Goal: Task Accomplishment & Management: Use online tool/utility

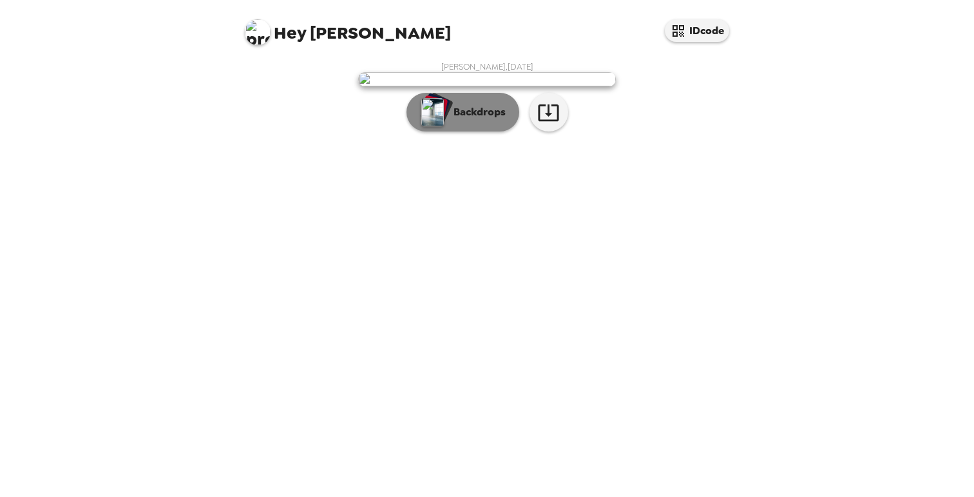
click at [453, 131] on button "Backdrops" at bounding box center [462, 112] width 113 height 39
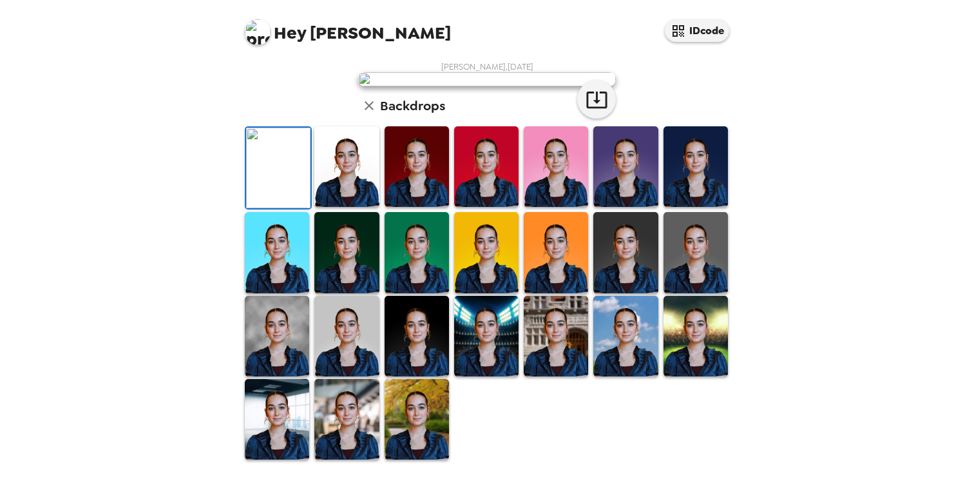
scroll to position [103, 0]
click at [565, 207] on img at bounding box center [556, 166] width 64 height 80
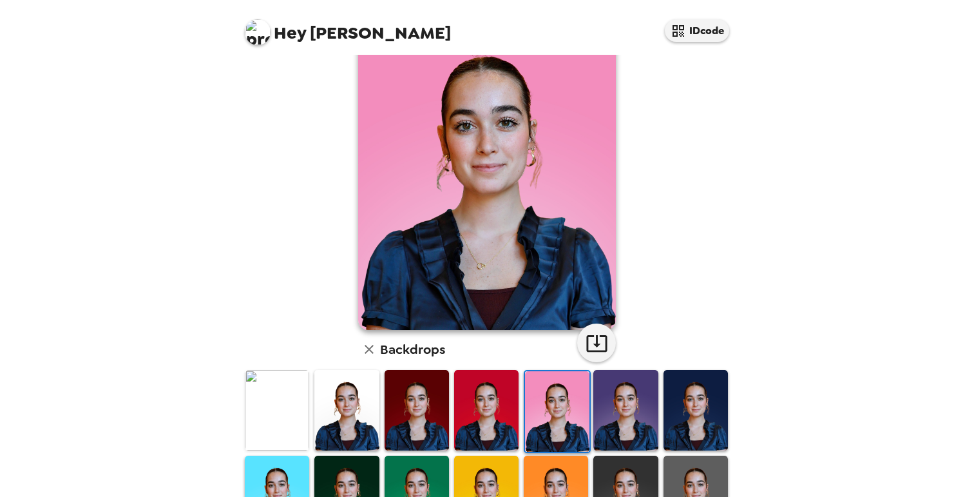
click at [647, 383] on img at bounding box center [625, 410] width 64 height 80
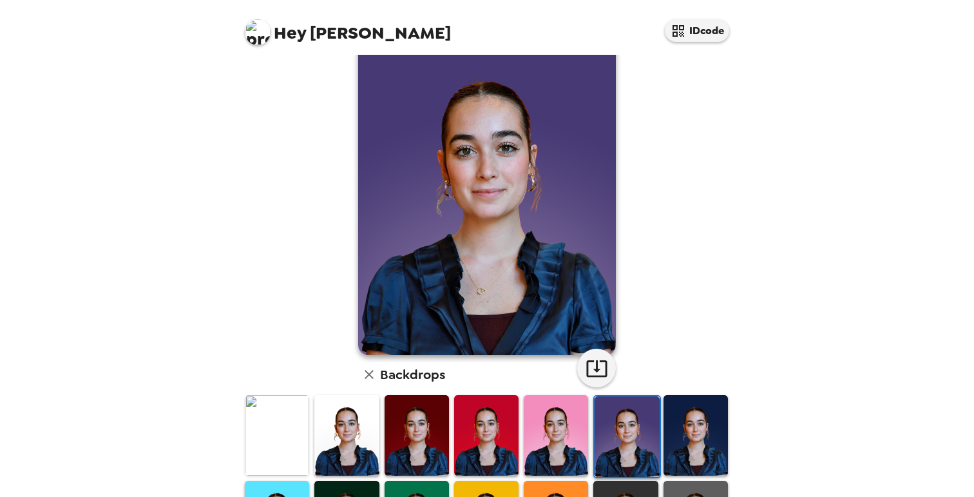
click at [702, 430] on img at bounding box center [695, 435] width 64 height 80
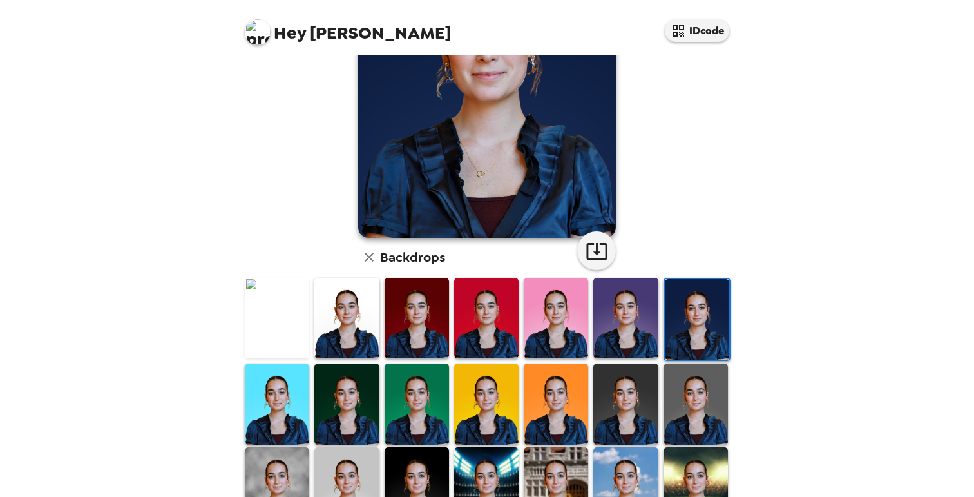
scroll to position [164, 0]
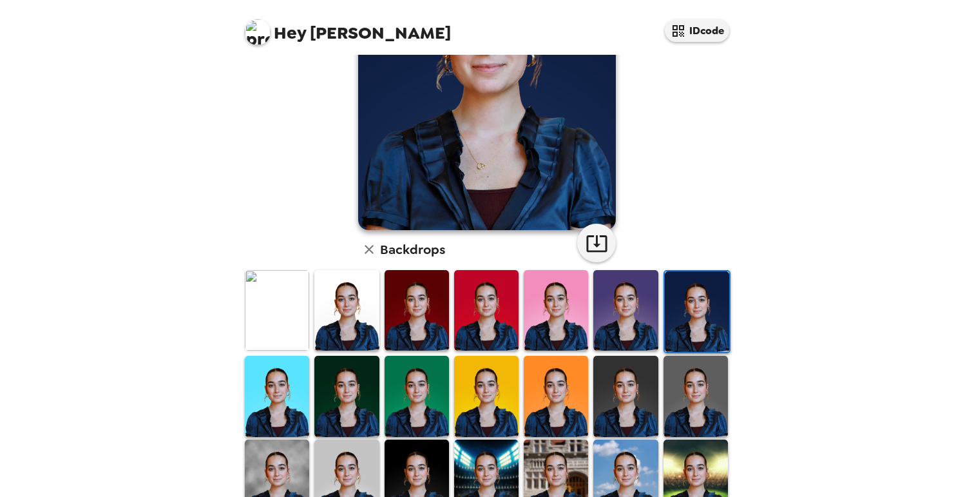
click at [349, 401] on img at bounding box center [346, 395] width 64 height 80
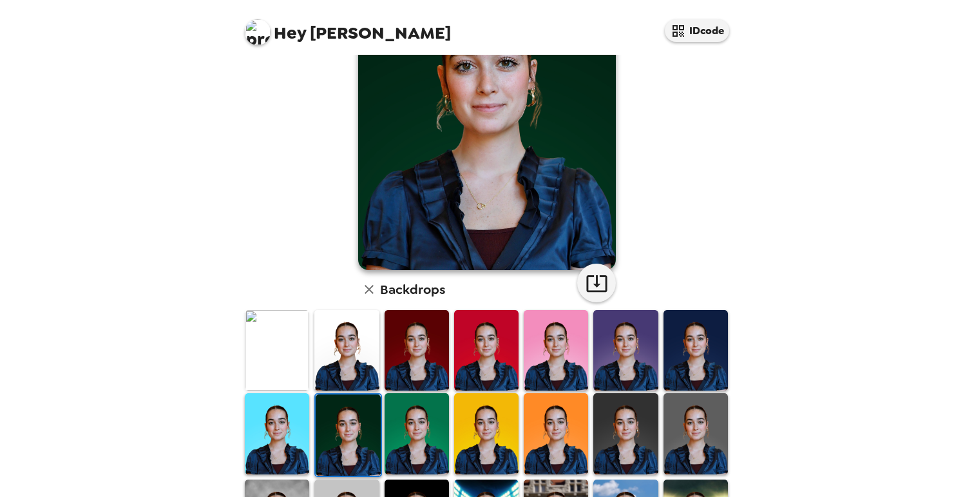
scroll to position [138, 0]
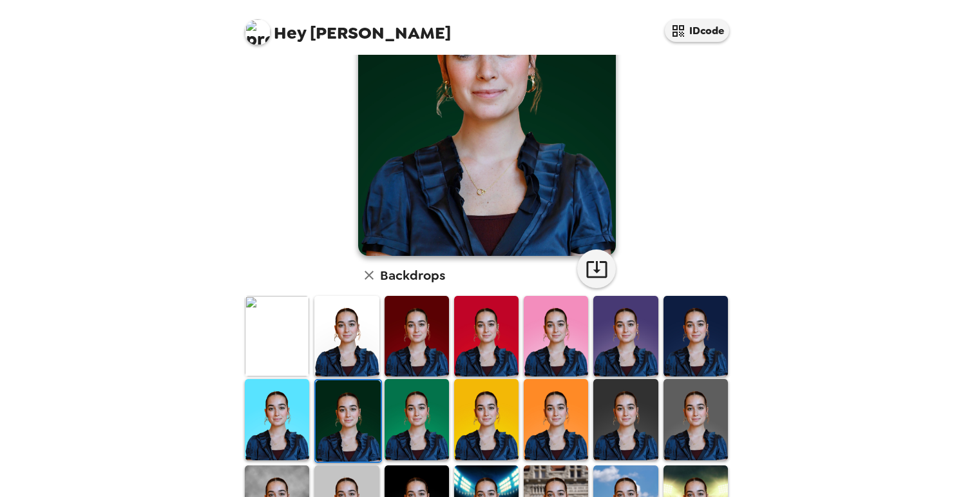
click at [294, 341] on img at bounding box center [277, 336] width 64 height 80
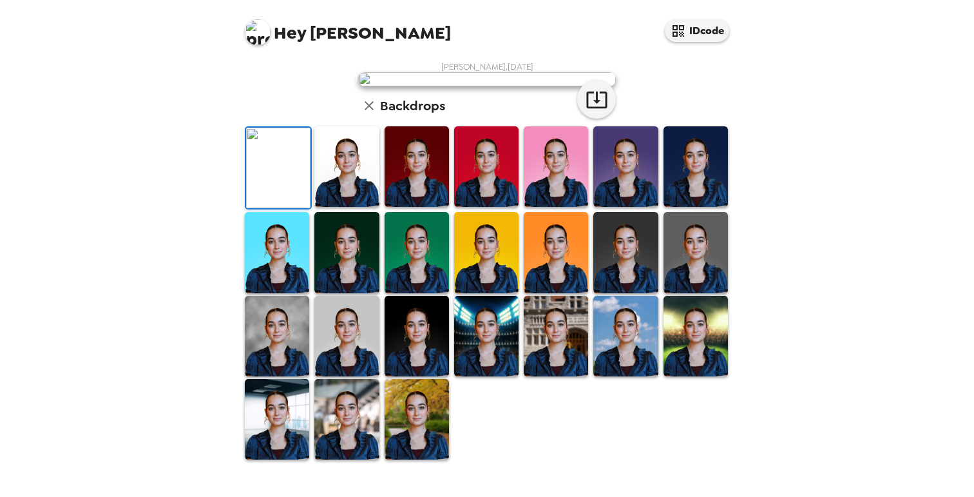
scroll to position [132, 0]
click at [403, 207] on img at bounding box center [416, 166] width 64 height 80
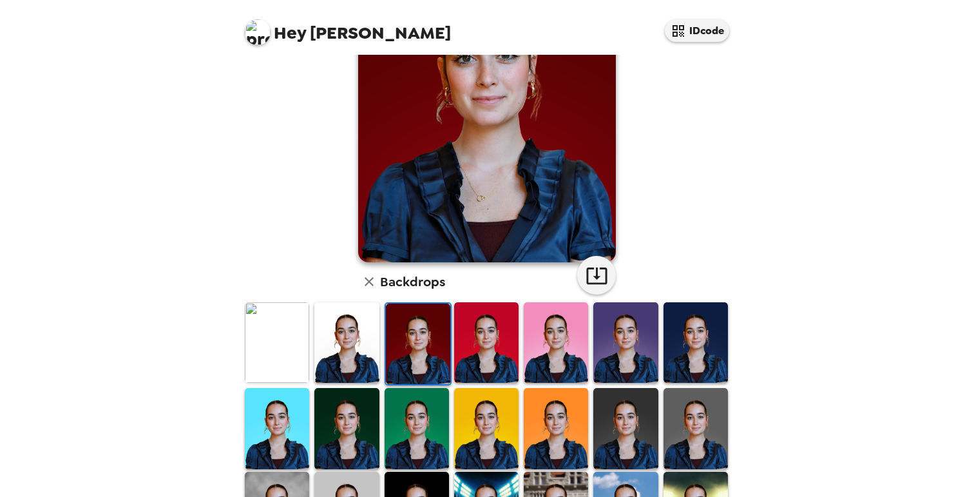
scroll to position [0, 0]
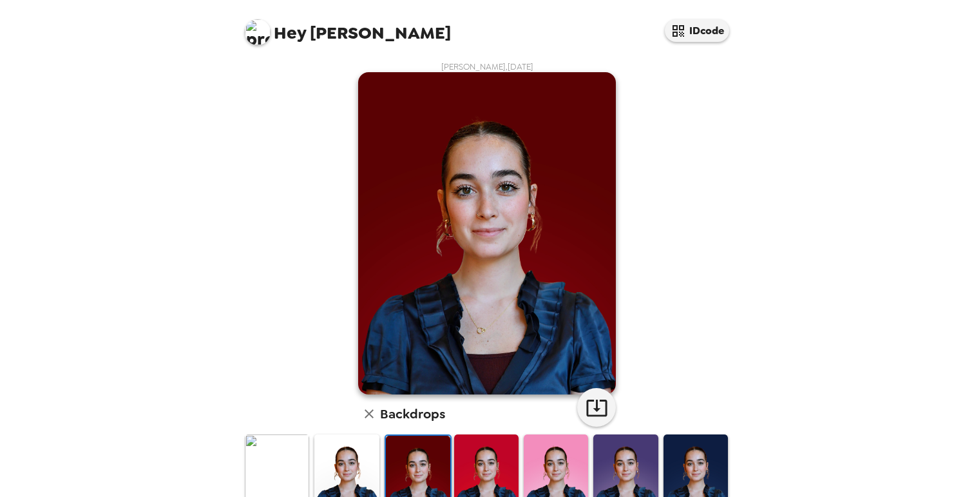
drag, startPoint x: 526, startPoint y: 330, endPoint x: 635, endPoint y: 529, distance: 227.4
